Goal: Information Seeking & Learning: Learn about a topic

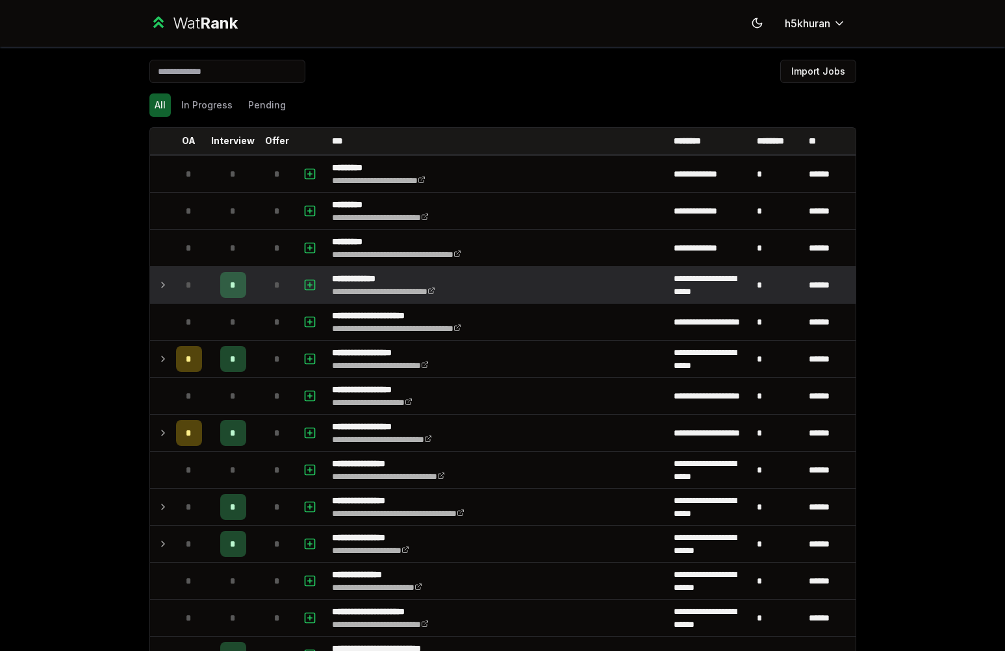
click at [179, 279] on div "*" at bounding box center [189, 285] width 26 height 26
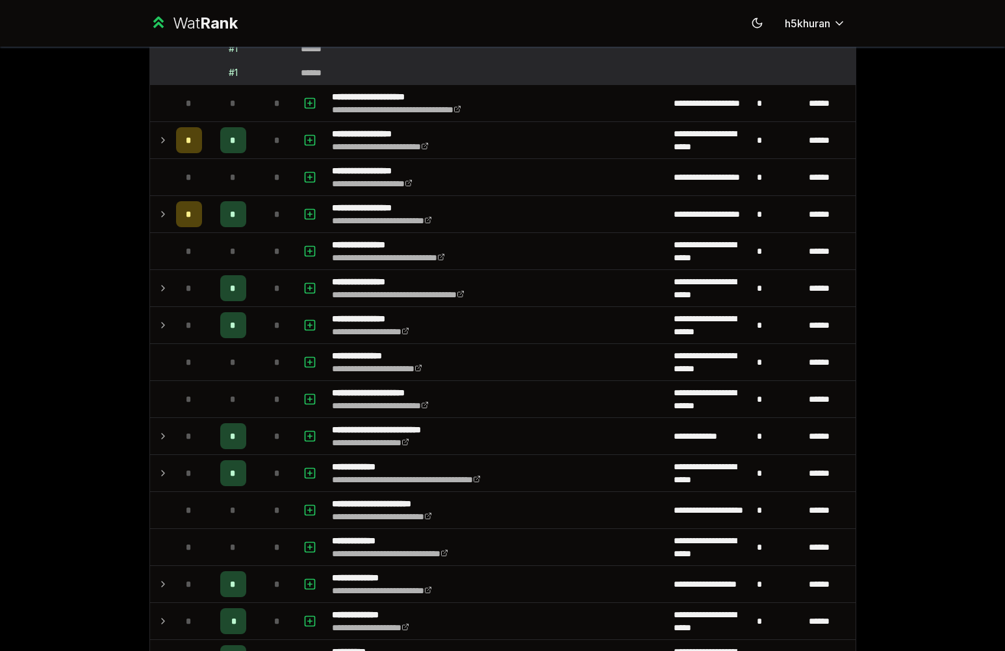
scroll to position [475, 0]
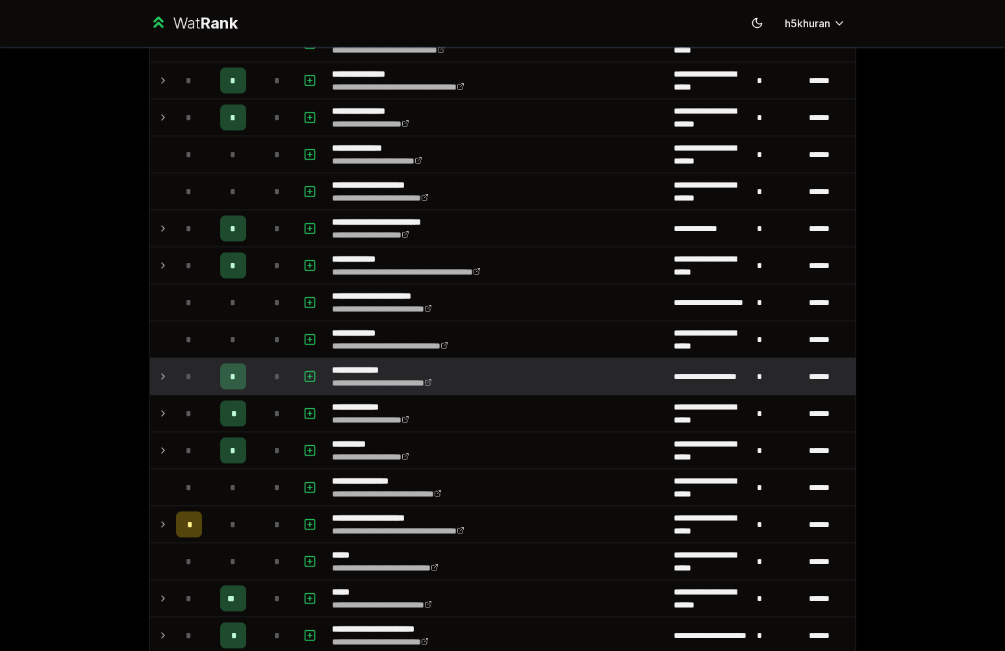
click at [208, 381] on td "*" at bounding box center [233, 376] width 52 height 36
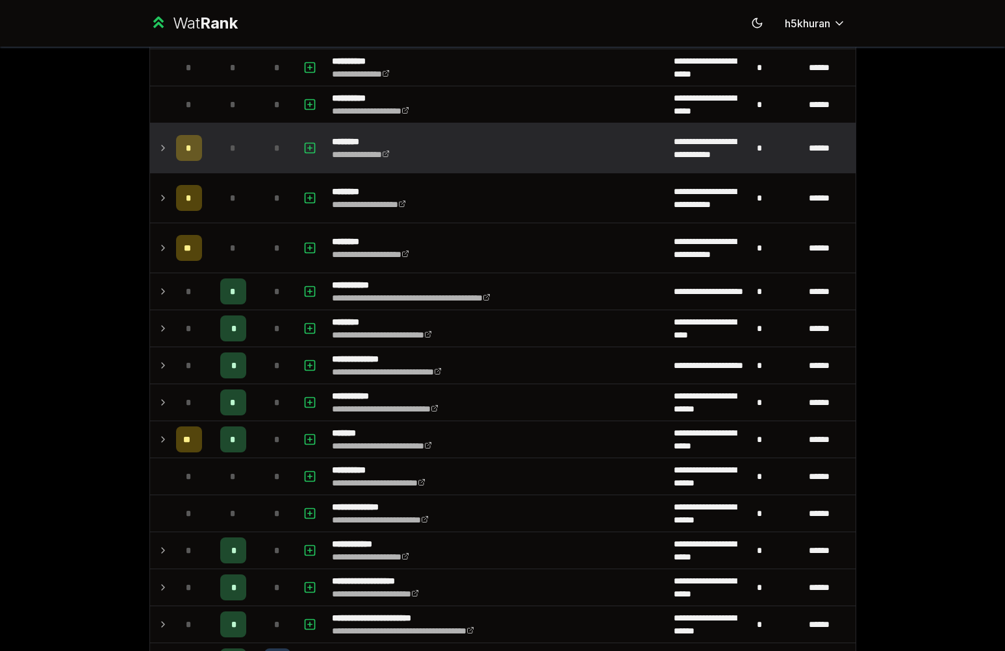
scroll to position [1479, 0]
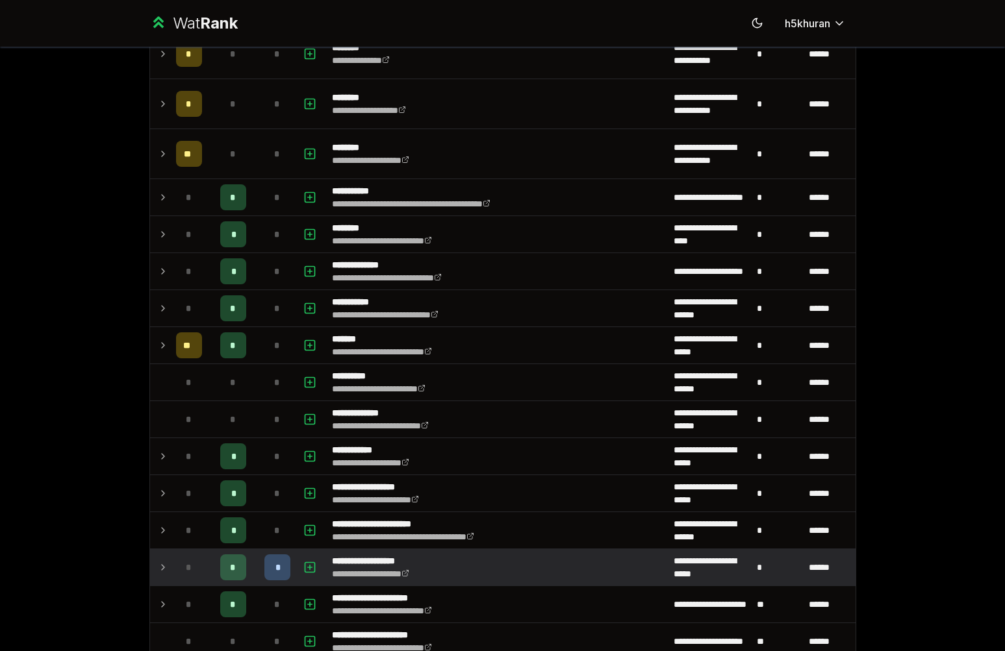
click at [238, 556] on div "*" at bounding box center [233, 568] width 26 height 26
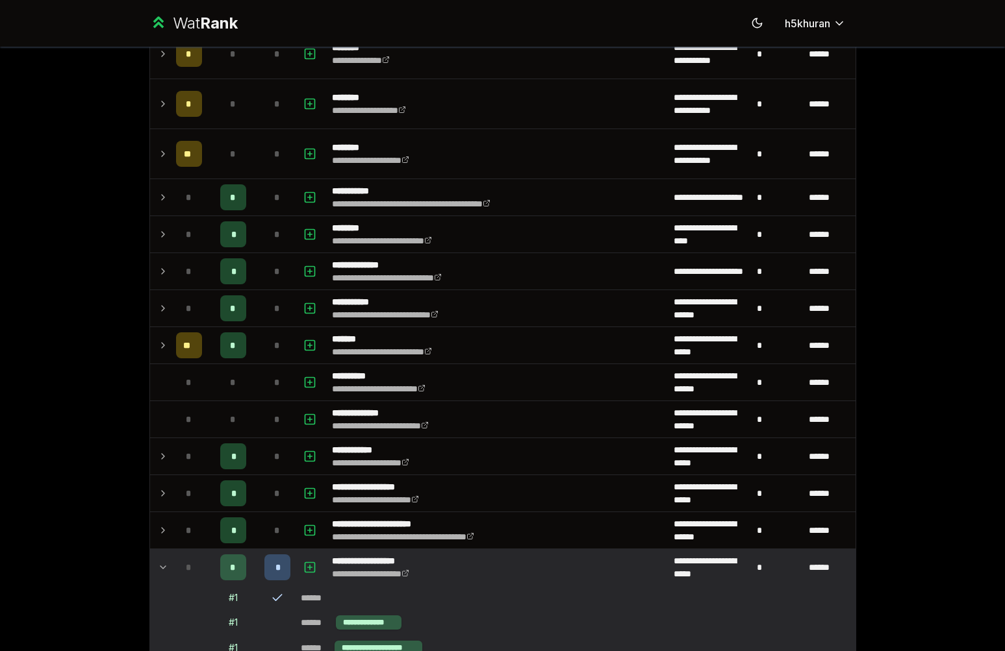
scroll to position [1583, 0]
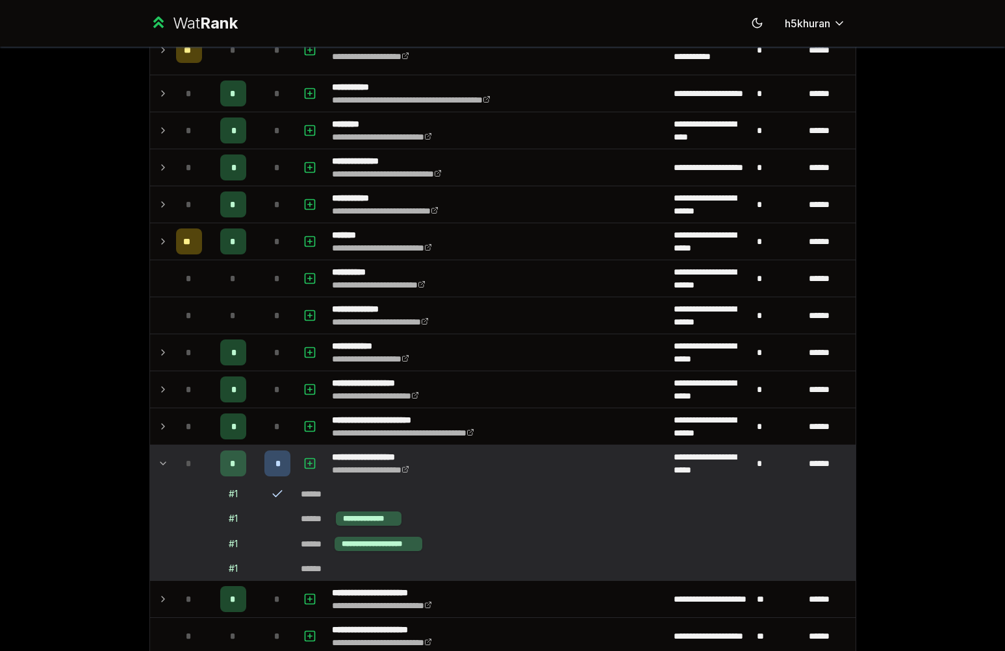
click at [230, 457] on span "*" at bounding box center [233, 463] width 6 height 13
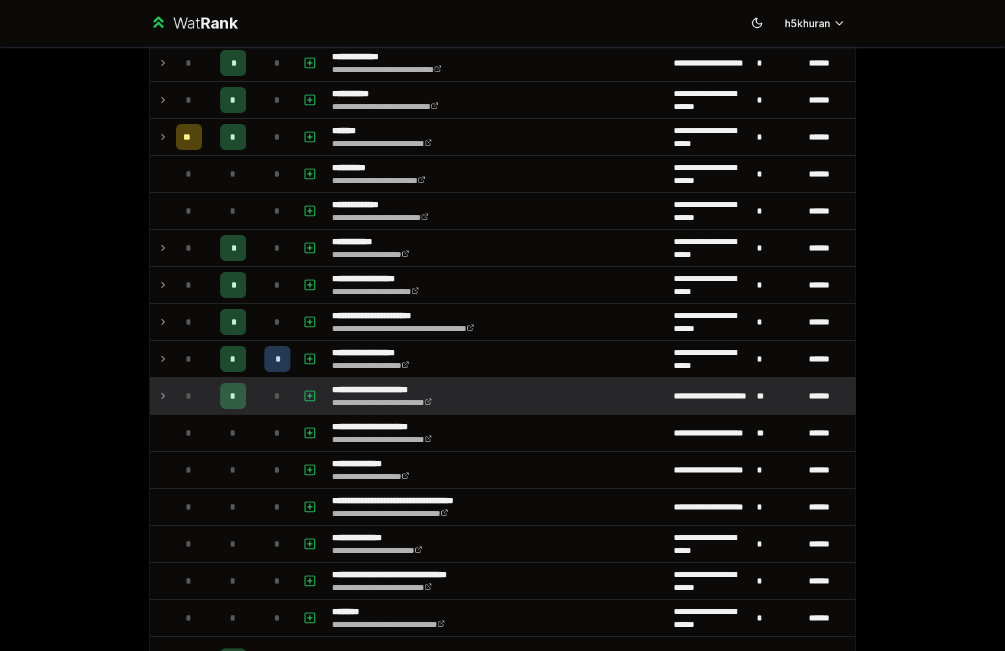
scroll to position [1864, 0]
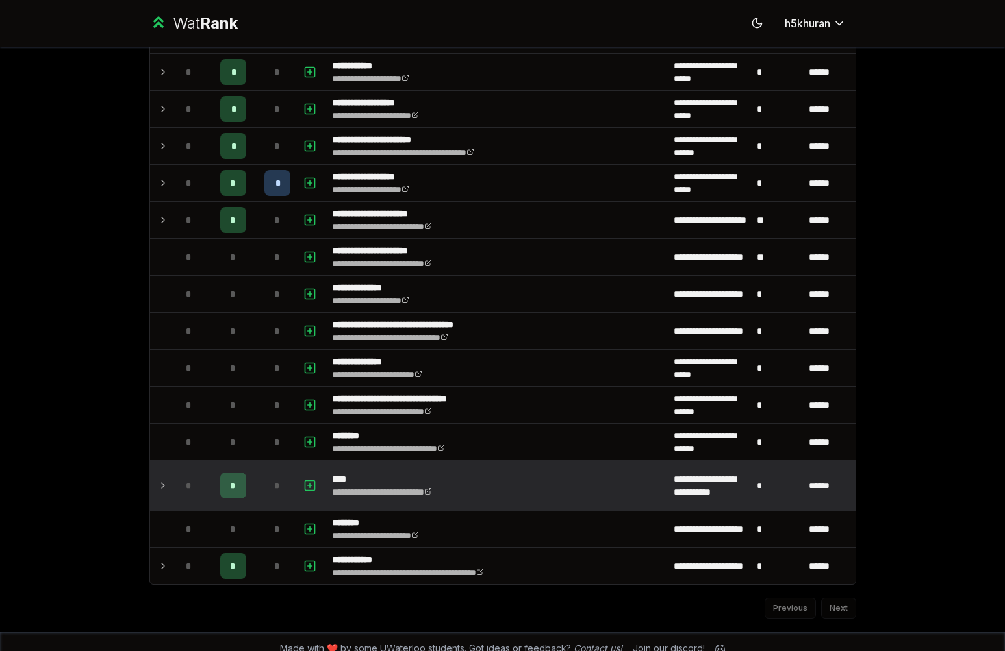
click at [230, 484] on span "*" at bounding box center [233, 485] width 6 height 13
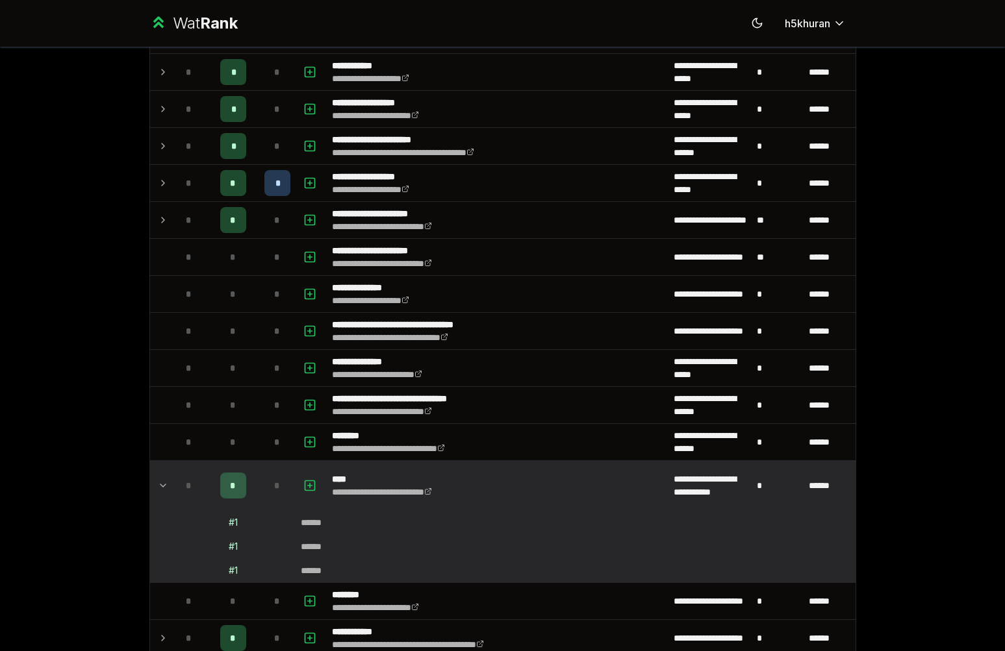
click at [230, 484] on span "*" at bounding box center [233, 485] width 6 height 13
